Goal: Task Accomplishment & Management: Use online tool/utility

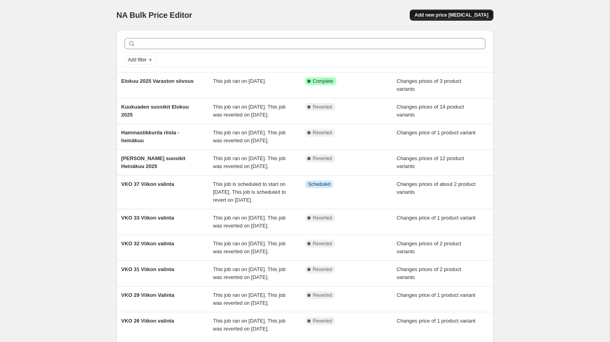
click at [448, 16] on span "Add new price [MEDICAL_DATA]" at bounding box center [451, 15] width 74 height 6
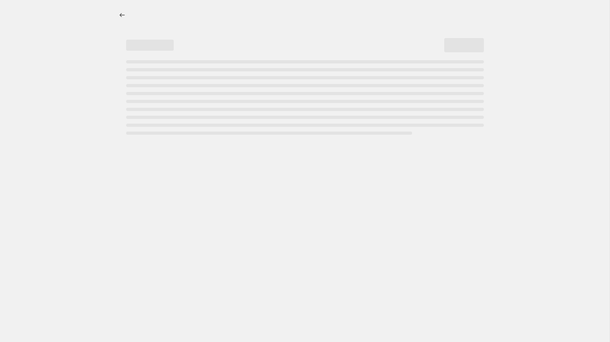
select select "percentage"
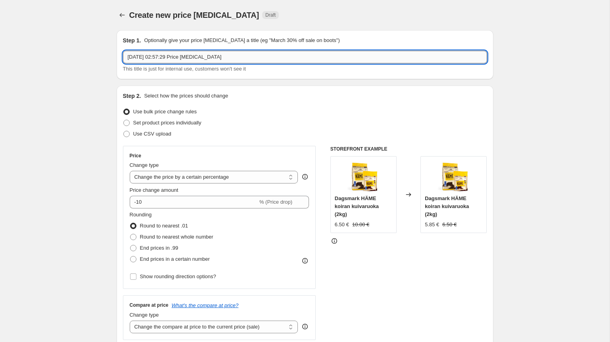
click at [158, 56] on input "[DATE] 02:57:29 Price [MEDICAL_DATA]" at bounding box center [305, 57] width 364 height 13
click at [140, 54] on input "[DATE] 02:57:29 Price [MEDICAL_DATA]" at bounding box center [305, 57] width 364 height 13
type input "Syyskuu 2025 [PERSON_NAME] suosikit"
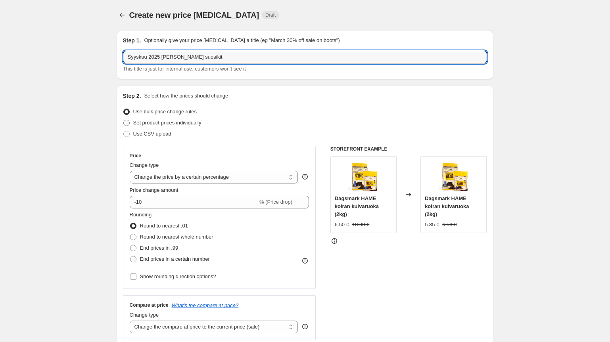
click at [126, 124] on span at bounding box center [126, 123] width 6 height 6
click at [124, 120] on input "Set product prices individually" at bounding box center [123, 120] width 0 height 0
radio input "true"
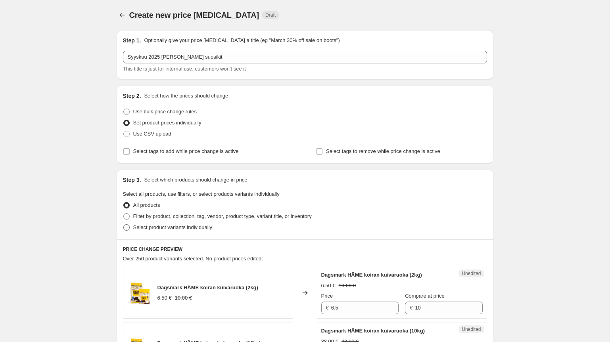
click at [127, 226] on span at bounding box center [126, 227] width 6 height 6
click at [124, 225] on input "Select product variants individually" at bounding box center [123, 224] width 0 height 0
radio input "true"
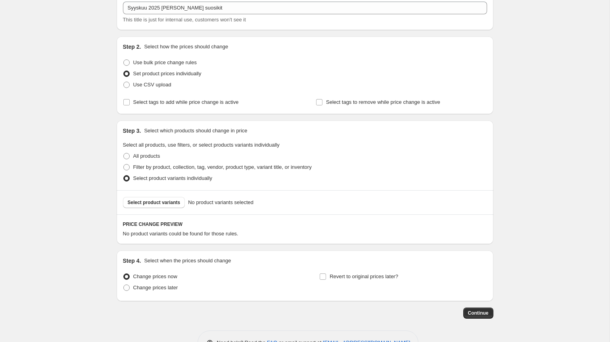
scroll to position [74, 0]
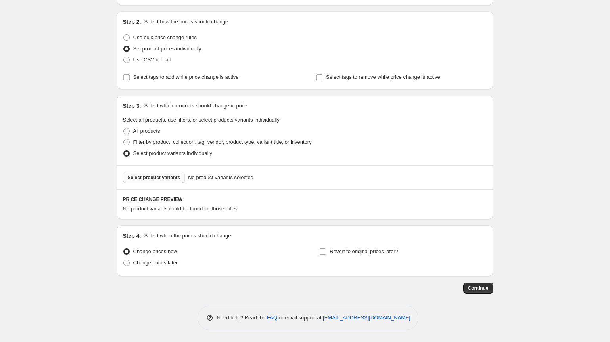
click at [151, 178] on span "Select product variants" at bounding box center [154, 177] width 53 height 6
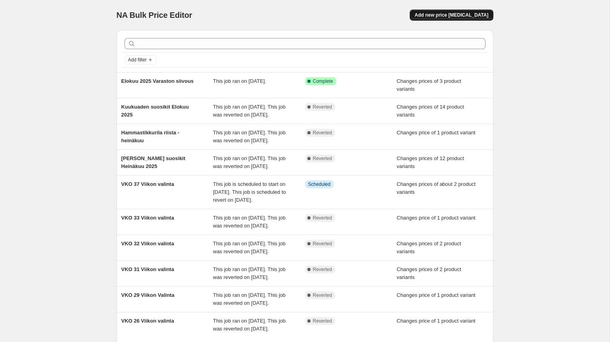
click at [451, 15] on span "Add new price [MEDICAL_DATA]" at bounding box center [451, 15] width 74 height 6
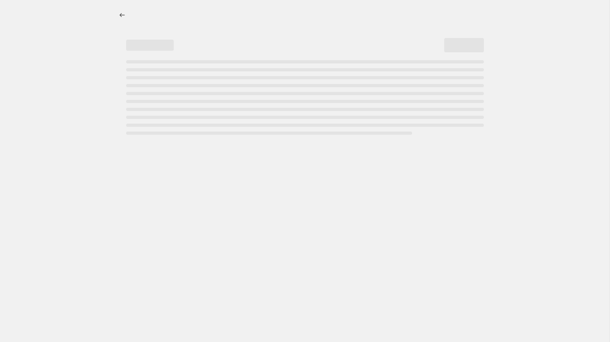
select select "percentage"
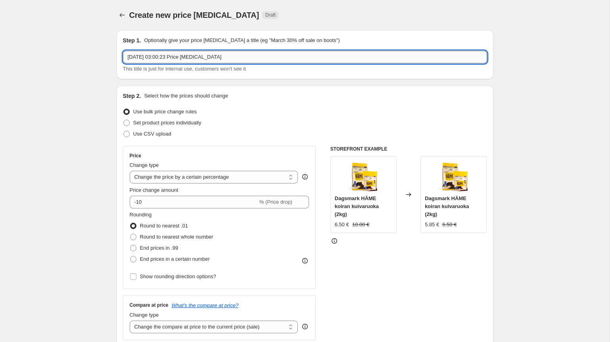
click at [196, 61] on input "1 Sept 2025, 03:00:23 Price change job" at bounding box center [305, 57] width 364 height 13
type input "Syyskuu 2025 [PERSON_NAME] suosikit"
click at [127, 123] on span at bounding box center [126, 123] width 6 height 6
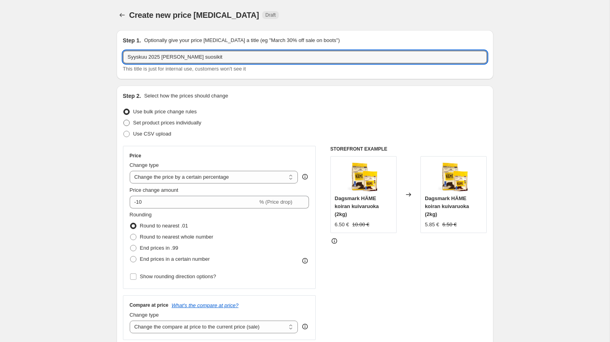
click at [124, 120] on input "Set product prices individually" at bounding box center [123, 120] width 0 height 0
radio input "true"
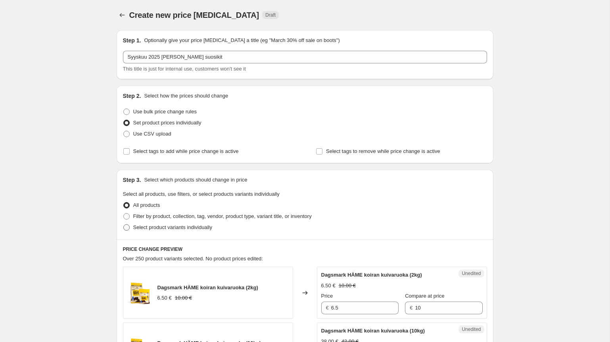
click at [126, 225] on span at bounding box center [126, 227] width 6 height 6
click at [124, 225] on input "Select product variants individually" at bounding box center [123, 224] width 0 height 0
radio input "true"
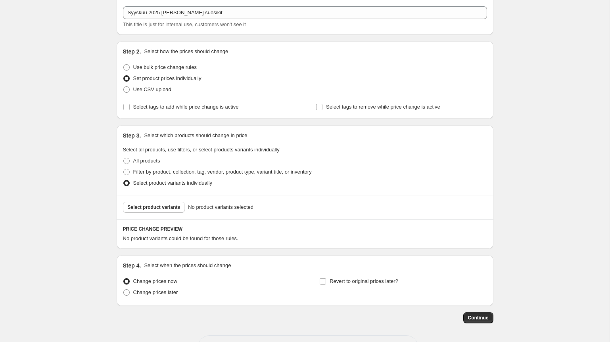
scroll to position [74, 0]
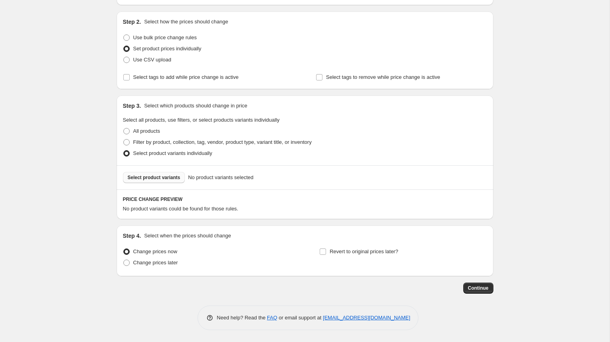
click at [141, 176] on span "Select product variants" at bounding box center [154, 177] width 53 height 6
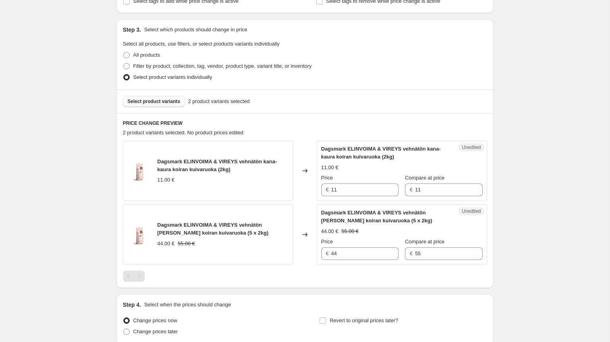
scroll to position [131, 0]
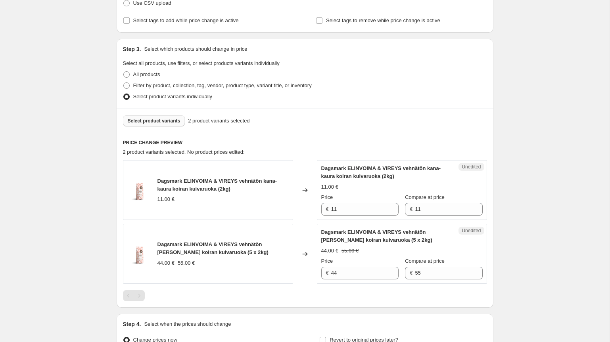
click at [157, 126] on button "Select product variants" at bounding box center [154, 120] width 62 height 11
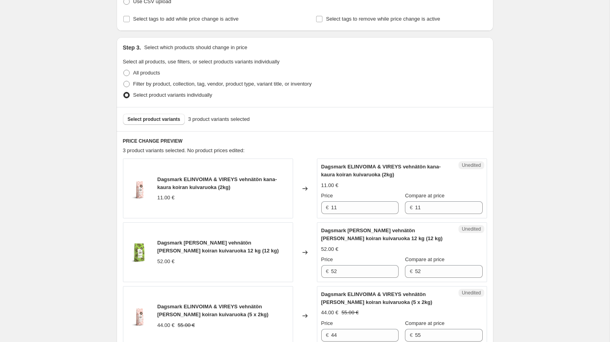
scroll to position [135, 0]
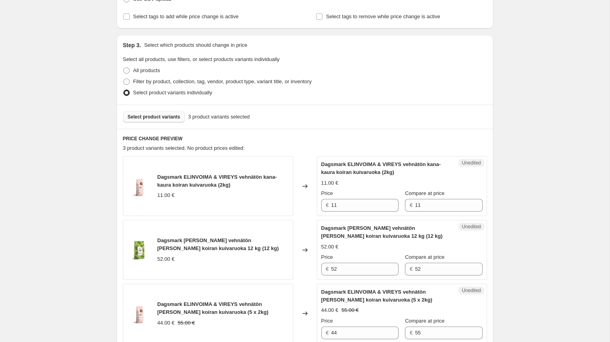
click at [166, 119] on span "Select product variants" at bounding box center [154, 117] width 53 height 6
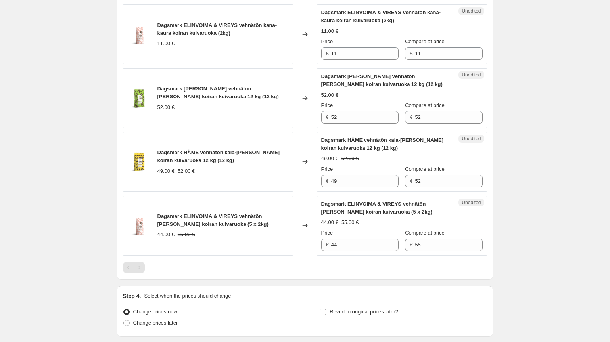
scroll to position [289, 0]
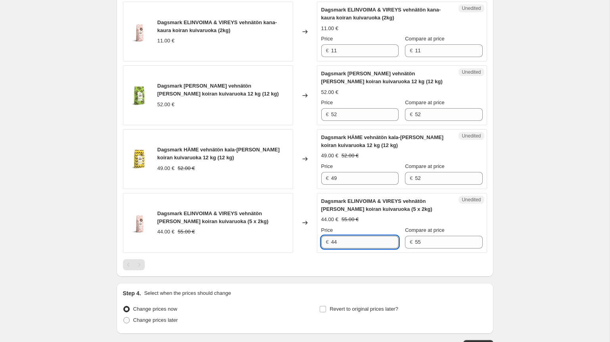
click at [358, 247] on input "44" at bounding box center [364, 242] width 67 height 13
click at [358, 178] on input "49" at bounding box center [364, 178] width 67 height 13
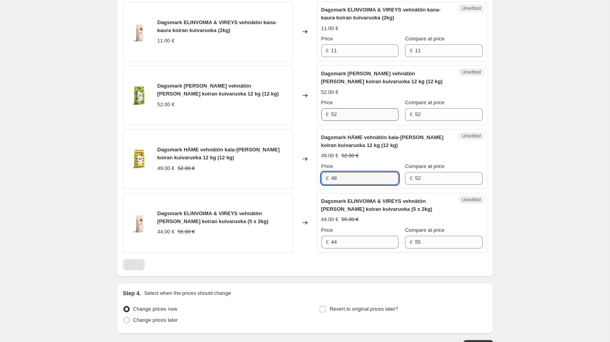
type input "48"
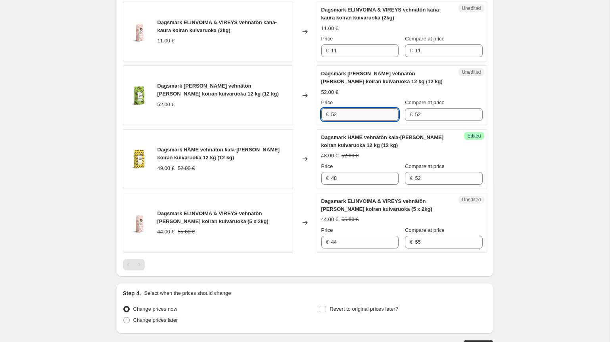
click at [351, 111] on input "52" at bounding box center [364, 114] width 67 height 13
type input "5"
type input "48"
click at [305, 130] on div "Changed to" at bounding box center [305, 159] width 24 height 60
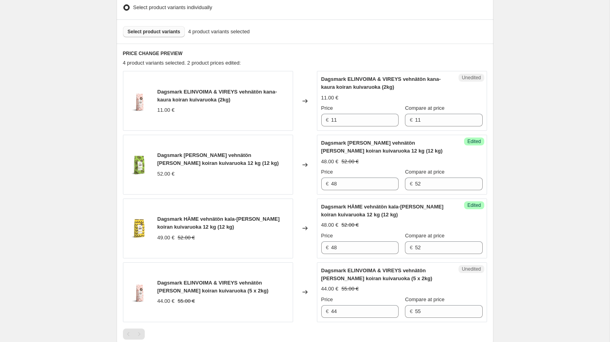
scroll to position [195, 0]
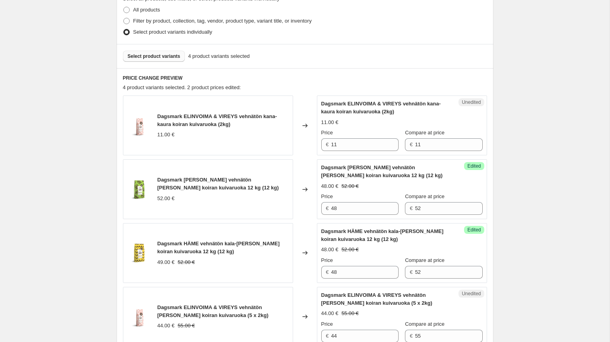
click at [170, 59] on button "Select product variants" at bounding box center [154, 56] width 62 height 11
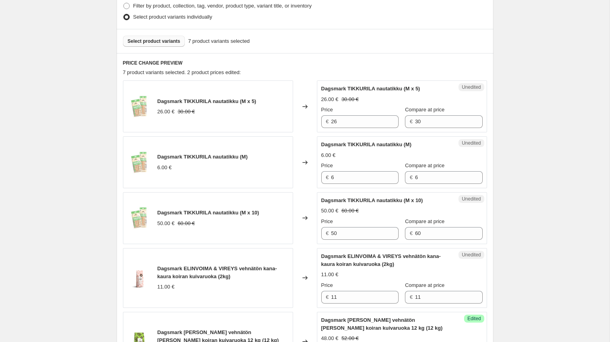
scroll to position [205, 0]
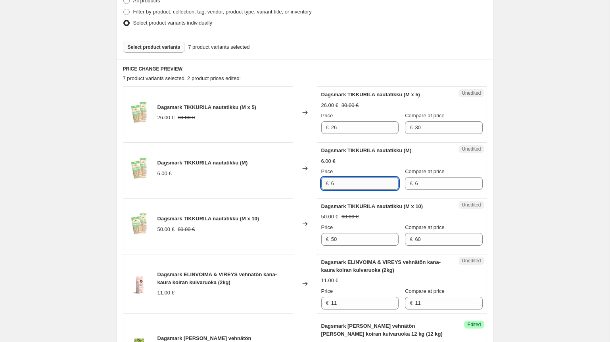
click at [344, 182] on input "6" at bounding box center [364, 183] width 67 height 13
type input "5.50"
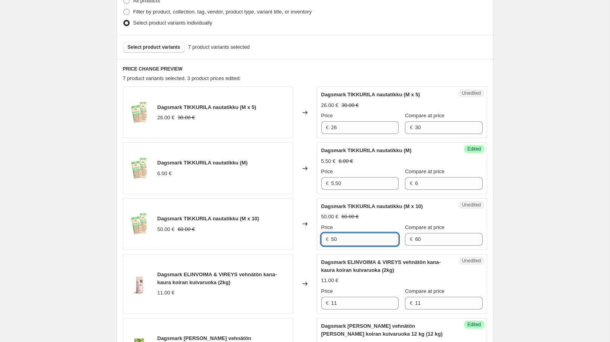
click at [349, 240] on input "50" at bounding box center [364, 239] width 67 height 13
drag, startPoint x: 346, startPoint y: 238, endPoint x: 291, endPoint y: 238, distance: 54.3
click at [291, 238] on div "Dagsmark TIKKURILA nautatikku (M x 10) 50.00 € 60.00 € Changed to Unedited Dags…" at bounding box center [305, 224] width 364 height 52
type input "48"
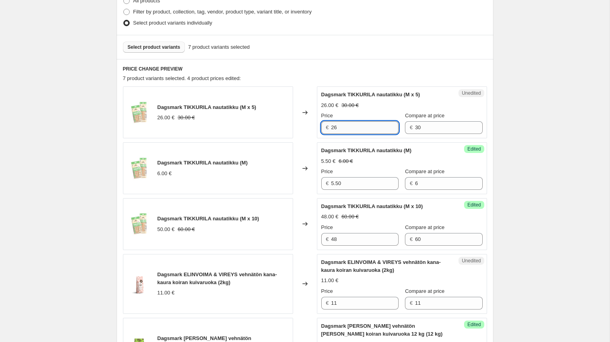
click at [346, 124] on input "26" at bounding box center [364, 127] width 67 height 13
type input "25"
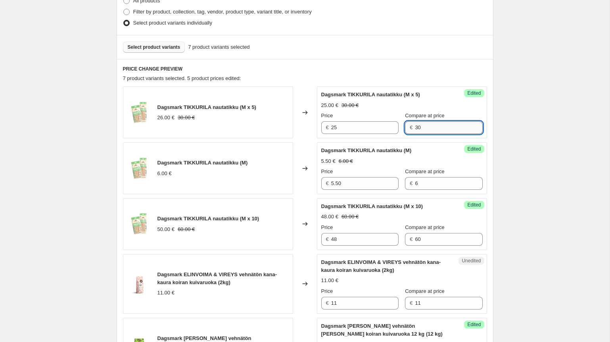
click at [423, 131] on input "30" at bounding box center [448, 127] width 67 height 13
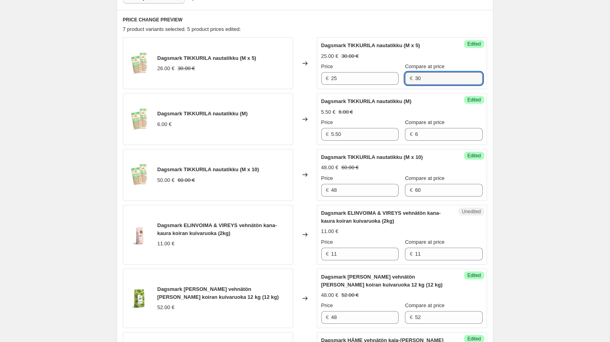
scroll to position [258, 0]
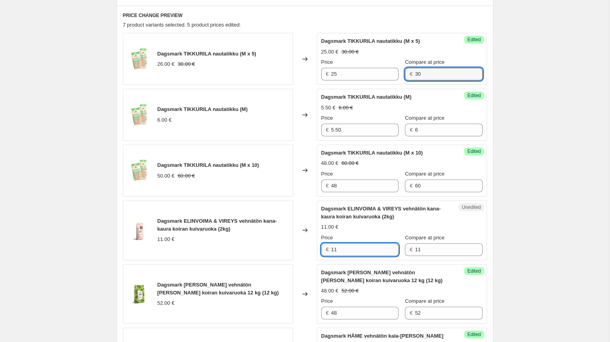
click at [359, 248] on input "11" at bounding box center [364, 249] width 67 height 13
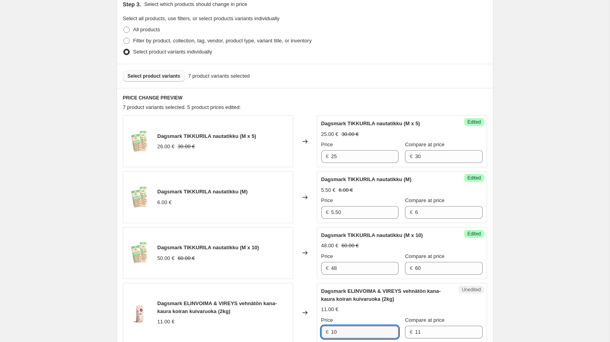
scroll to position [155, 0]
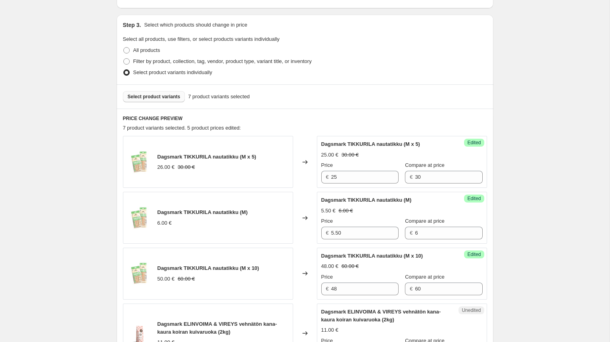
type input "10"
click at [156, 97] on span "Select product variants" at bounding box center [154, 97] width 53 height 6
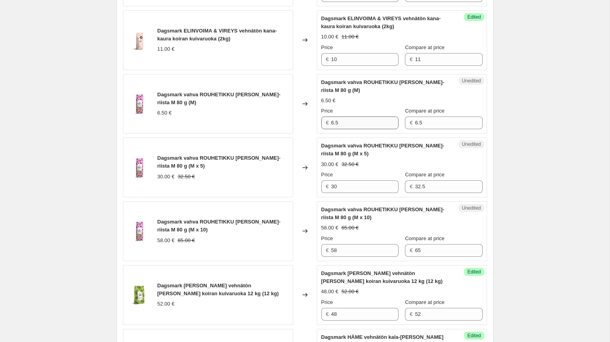
scroll to position [449, 0]
click at [350, 123] on input "6.5" at bounding box center [364, 122] width 67 height 13
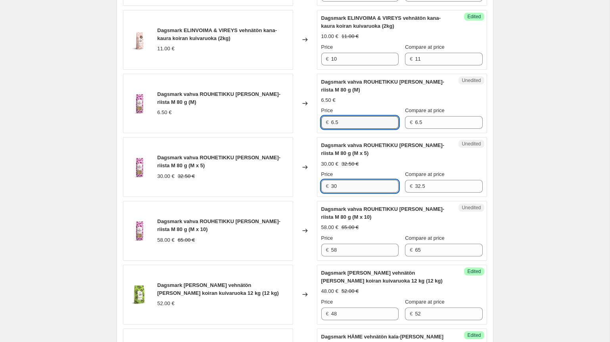
click at [346, 187] on input "30" at bounding box center [364, 186] width 67 height 13
type input "3"
type input "29"
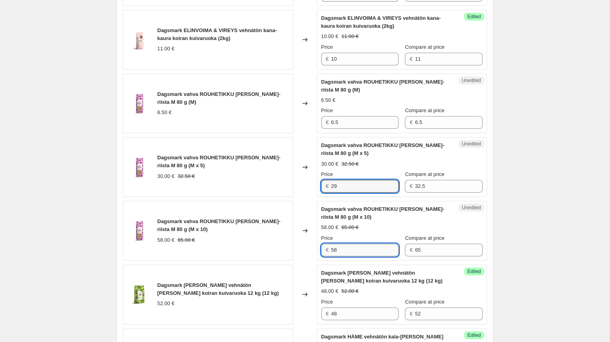
click at [343, 249] on input "58" at bounding box center [364, 250] width 67 height 13
type input "55"
click at [316, 216] on div "Changed to" at bounding box center [305, 231] width 24 height 60
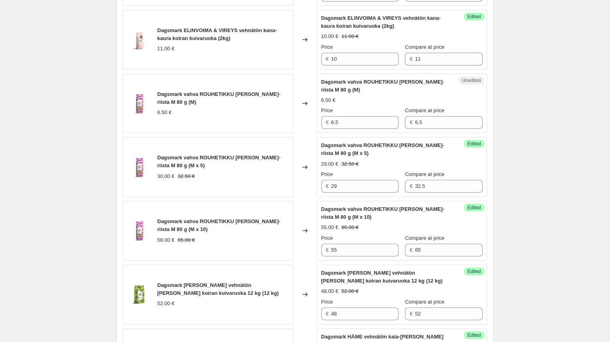
click at [215, 145] on div "Dagsmark vahva ROUHETIKKU nauta-riista M 80 g (M x 5) 30.00 € 32.50 €" at bounding box center [208, 167] width 170 height 60
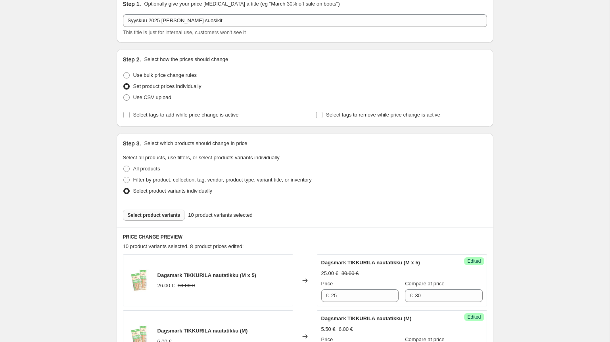
scroll to position [0, 0]
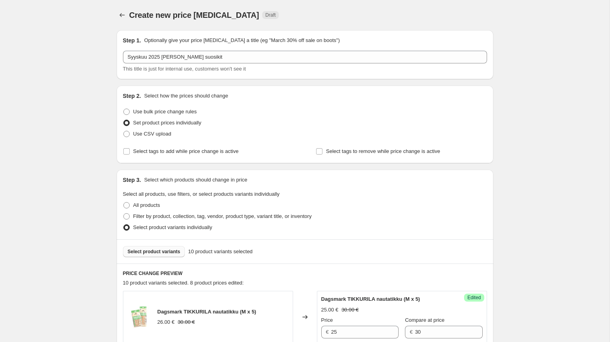
click at [154, 256] on button "Select product variants" at bounding box center [154, 251] width 62 height 11
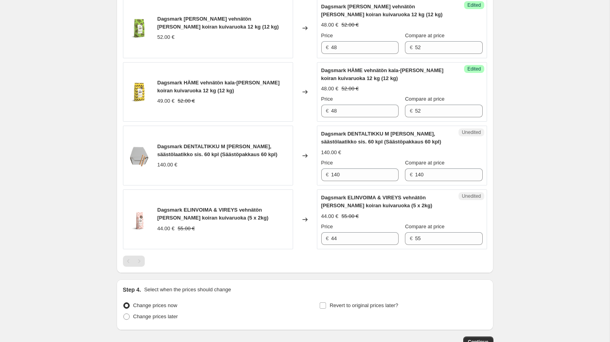
scroll to position [741, 0]
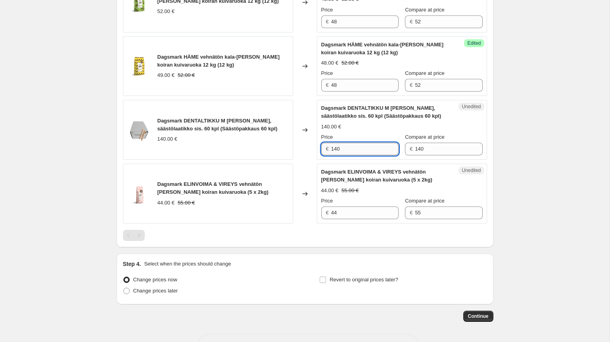
click at [350, 149] on input "140" at bounding box center [364, 149] width 67 height 13
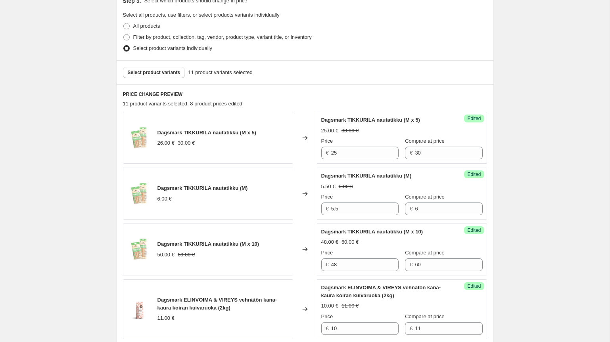
scroll to position [172, 0]
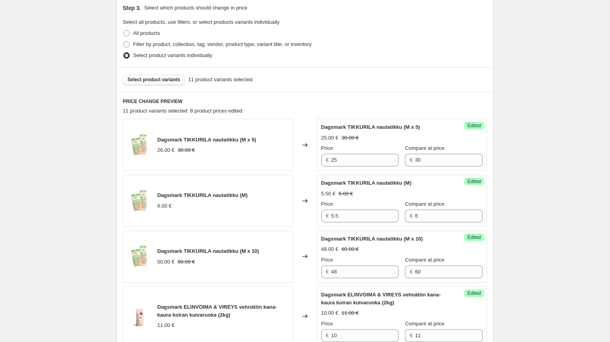
type input "120"
click at [170, 78] on span "Select product variants" at bounding box center [154, 79] width 53 height 6
click at [174, 78] on span "Select product variants" at bounding box center [154, 79] width 53 height 6
click at [165, 78] on span "Select product variants" at bounding box center [154, 79] width 53 height 6
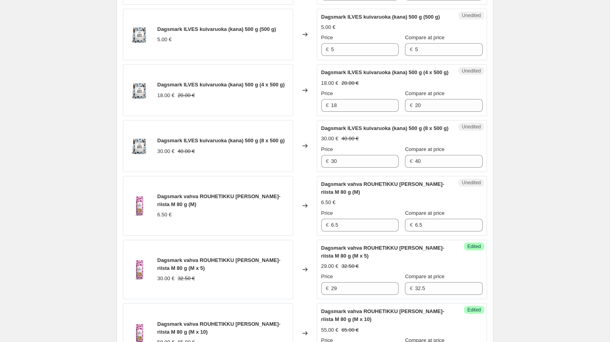
scroll to position [511, 0]
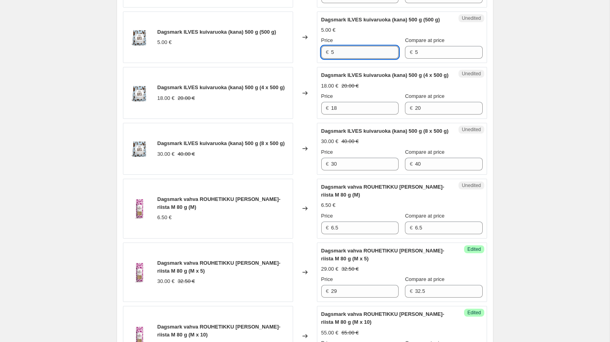
click at [353, 59] on input "5" at bounding box center [364, 52] width 67 height 13
type input "4.5"
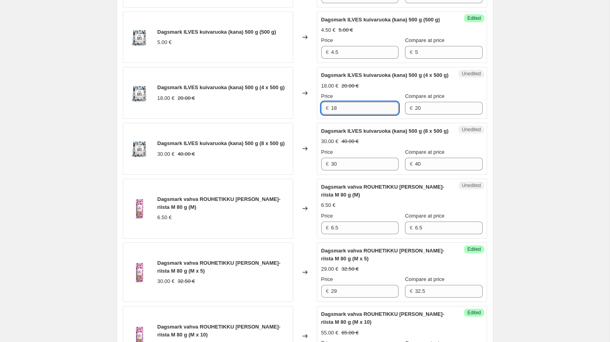
click at [346, 115] on input "18" at bounding box center [364, 108] width 67 height 13
drag, startPoint x: 346, startPoint y: 124, endPoint x: 296, endPoint y: 126, distance: 50.0
click at [297, 119] on div "Dagsmark ILVES kuivaruoka (kana) 500 g (4 x 500 g) 18.00 € 20.00 € Changed to U…" at bounding box center [305, 93] width 364 height 52
click at [349, 115] on input "18" at bounding box center [364, 108] width 67 height 13
click at [346, 170] on input "30" at bounding box center [364, 164] width 67 height 13
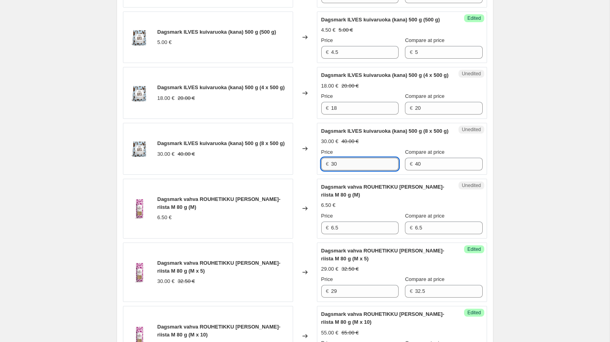
type input "3"
type input "28"
click at [351, 115] on input "18" at bounding box center [364, 108] width 67 height 13
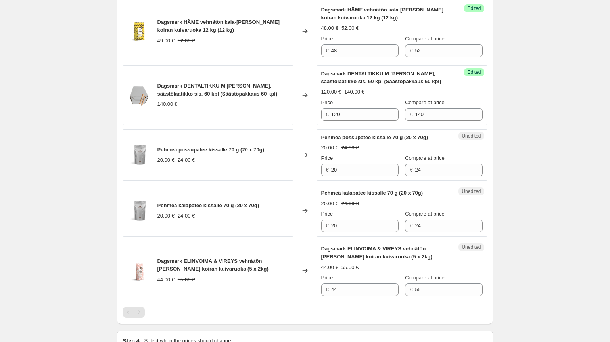
scroll to position [944, 0]
click at [350, 176] on input "20" at bounding box center [364, 169] width 67 height 13
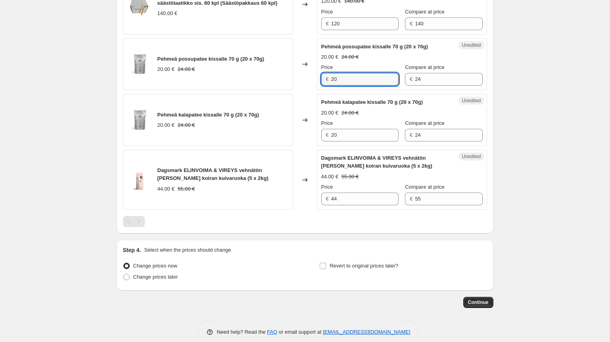
scroll to position [1072, 0]
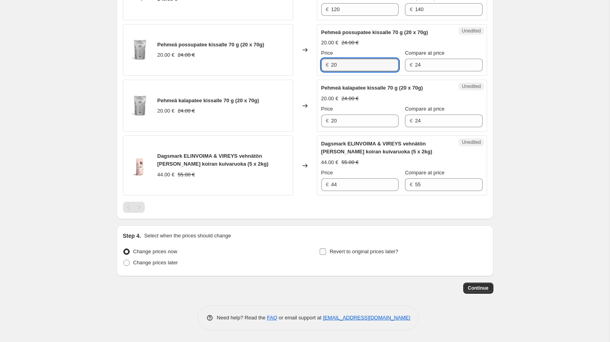
click at [321, 251] on input "Revert to original prices later?" at bounding box center [322, 251] width 6 height 6
checkbox input "true"
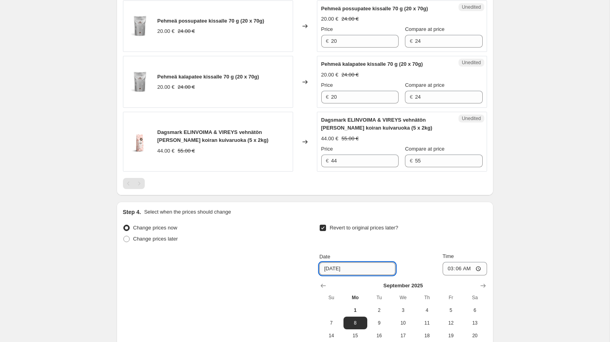
click at [352, 275] on input "9/8/2025" at bounding box center [357, 268] width 76 height 13
click at [322, 275] on input "9/8/2025" at bounding box center [357, 268] width 76 height 13
click at [359, 275] on input "31/9/2025" at bounding box center [357, 268] width 76 height 13
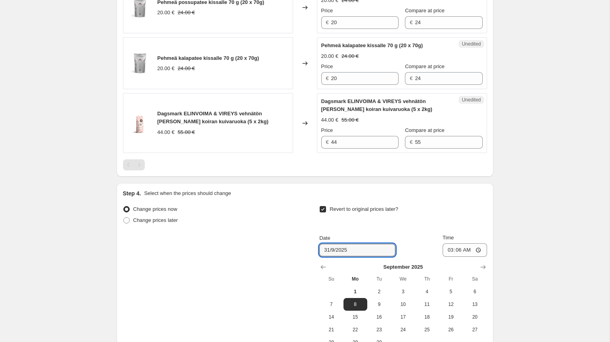
scroll to position [1100, 0]
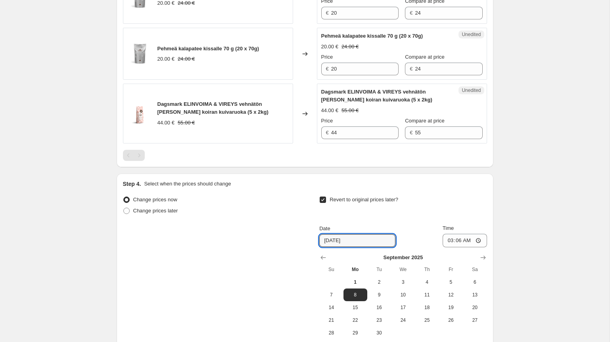
click at [386, 243] on div "Revert to original prices later? Date 9/8/2025 Time 03:06 September 2025 Su Mo …" at bounding box center [402, 266] width 167 height 145
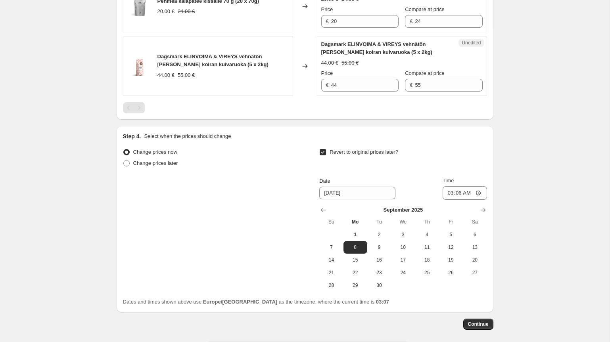
scroll to position [1151, 0]
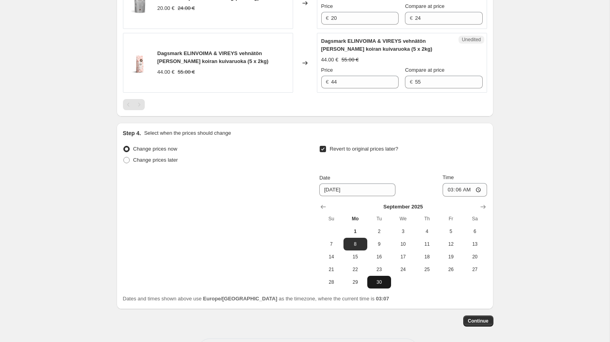
click at [380, 285] on span "30" at bounding box center [378, 282] width 17 height 6
type input "9/30/2025"
click at [459, 197] on input "03:06" at bounding box center [464, 189] width 44 height 13
type input "23:59"
click at [263, 263] on div "Change prices now Change prices later Revert to original prices later? Date 9/3…" at bounding box center [305, 215] width 364 height 145
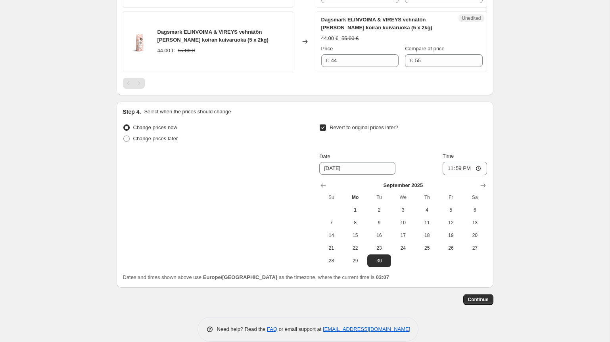
scroll to position [1178, 0]
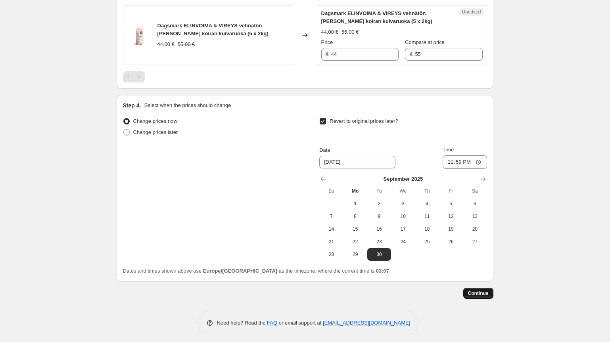
click at [476, 296] on span "Continue" at bounding box center [478, 293] width 21 height 6
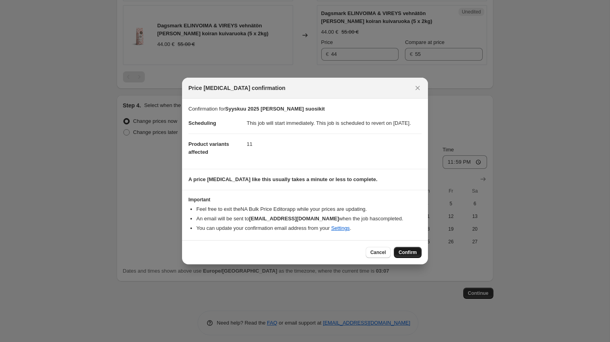
click at [406, 254] on span "Confirm" at bounding box center [407, 252] width 18 height 6
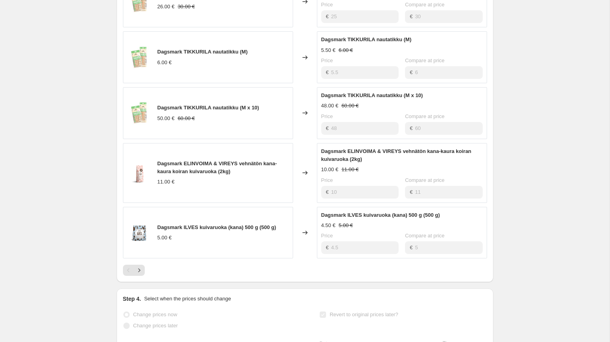
scroll to position [395, 0]
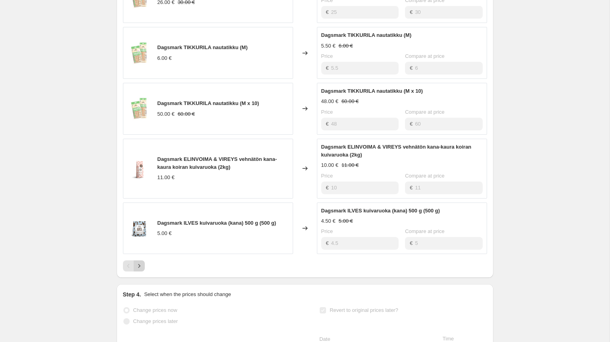
click at [139, 270] on icon "Next" at bounding box center [139, 266] width 8 height 8
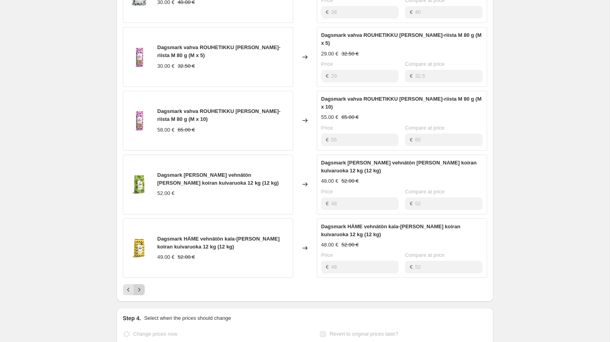
click at [141, 286] on icon "Next" at bounding box center [139, 290] width 8 height 8
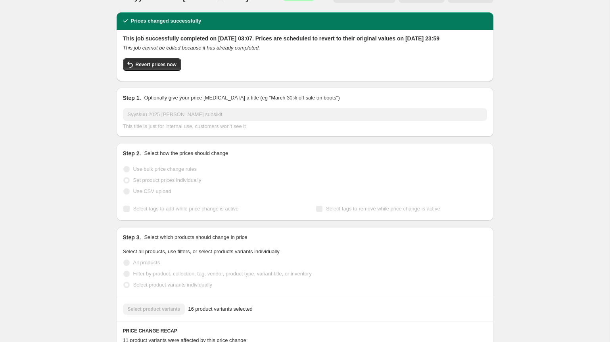
scroll to position [0, 0]
